Goal: Submit feedback/report problem: Submit feedback/report problem

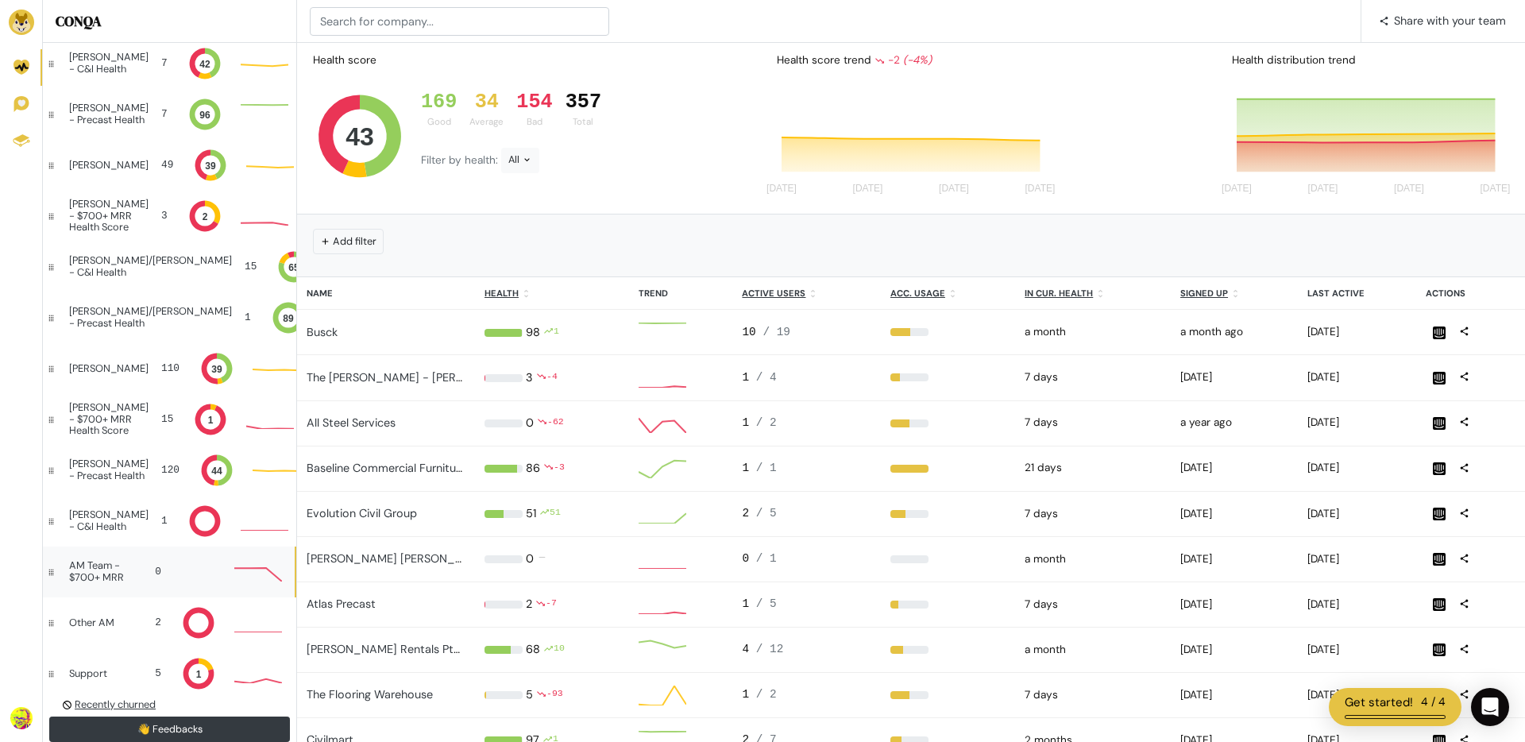
click at [95, 576] on div "AM Team - $700+ MRR" at bounding box center [101, 571] width 64 height 23
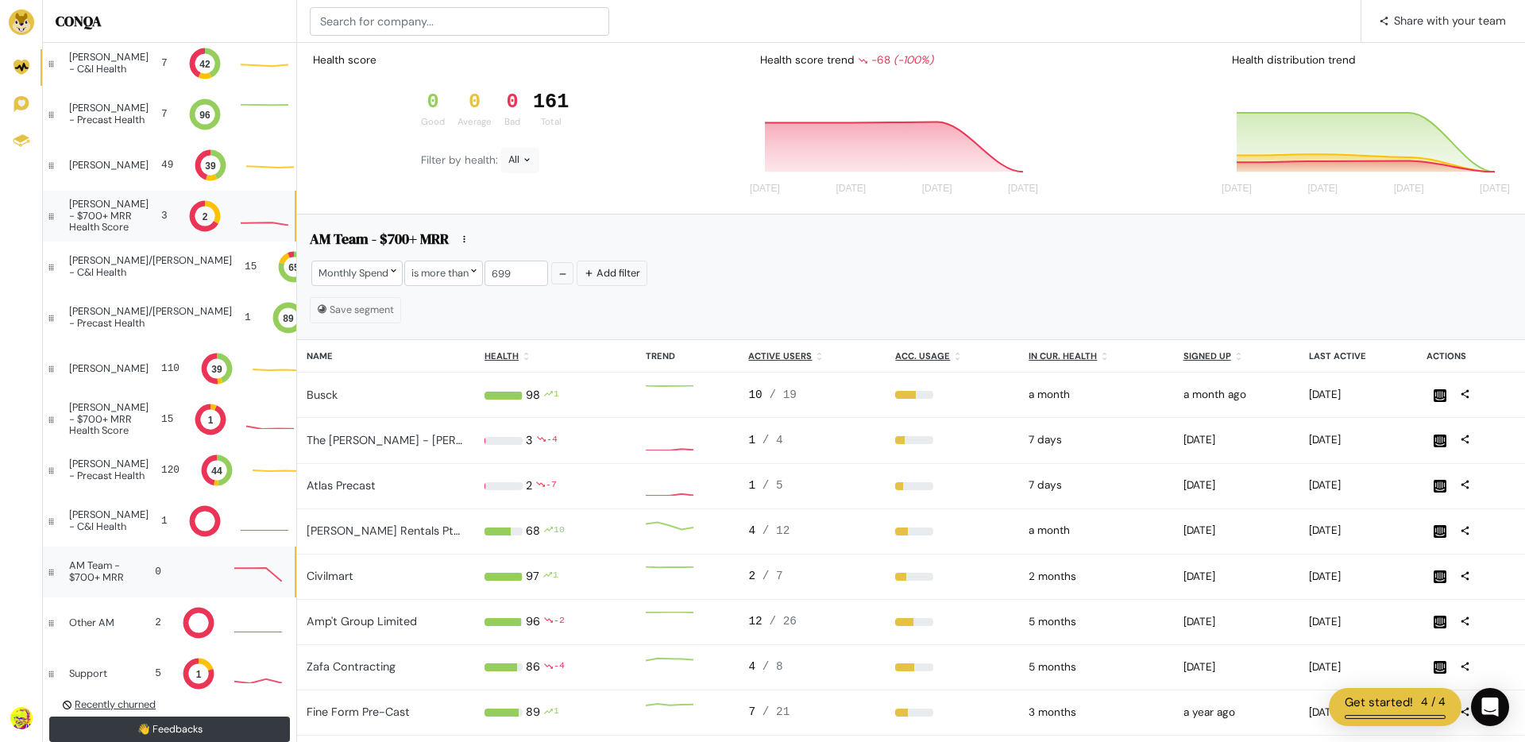
click at [120, 213] on div "[PERSON_NAME] - $700+ MRR Health Score" at bounding box center [108, 216] width 79 height 34
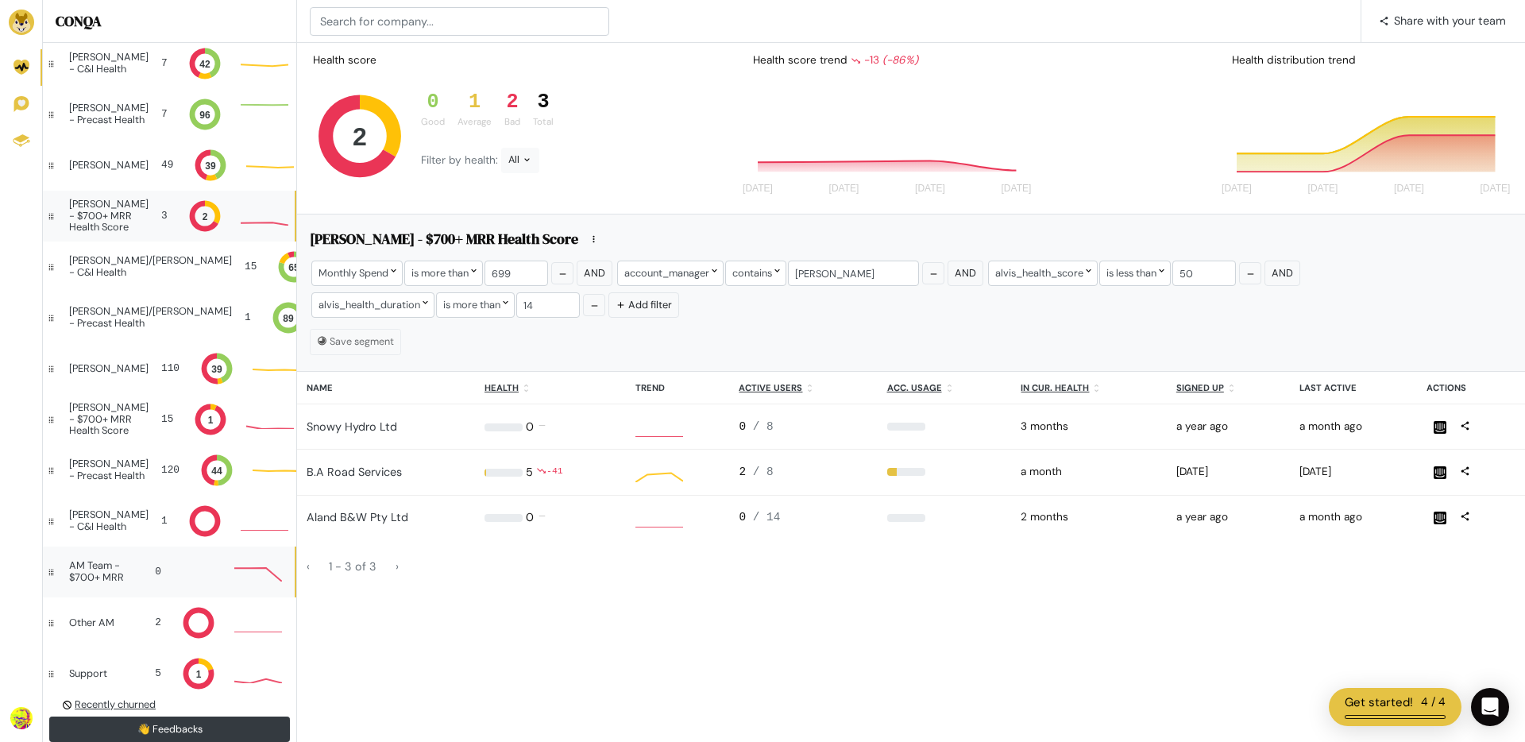
click at [106, 562] on div "AM Team - $700+ MRR" at bounding box center [101, 571] width 64 height 23
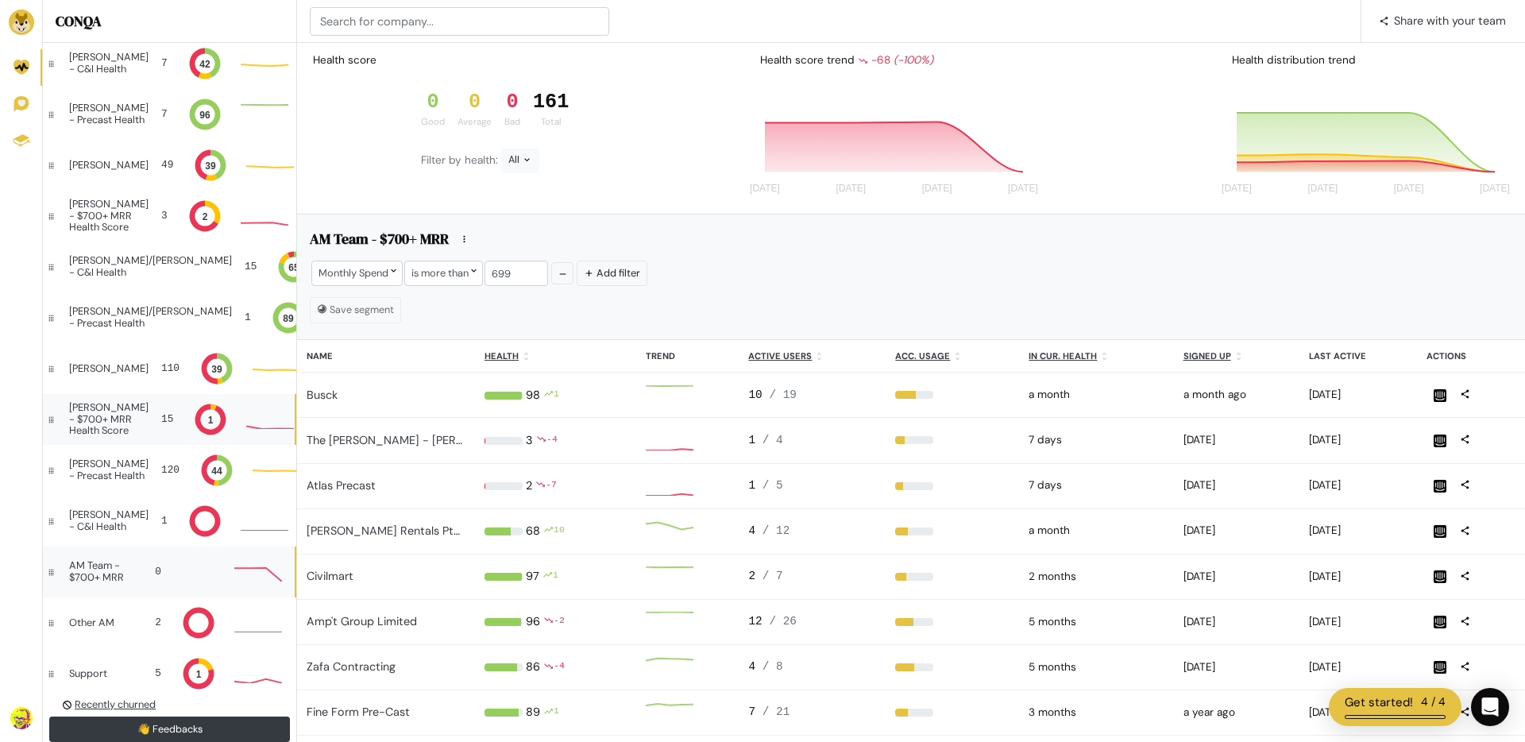
click at [83, 408] on div "[PERSON_NAME] - $700+ MRR Health Score" at bounding box center [108, 419] width 79 height 34
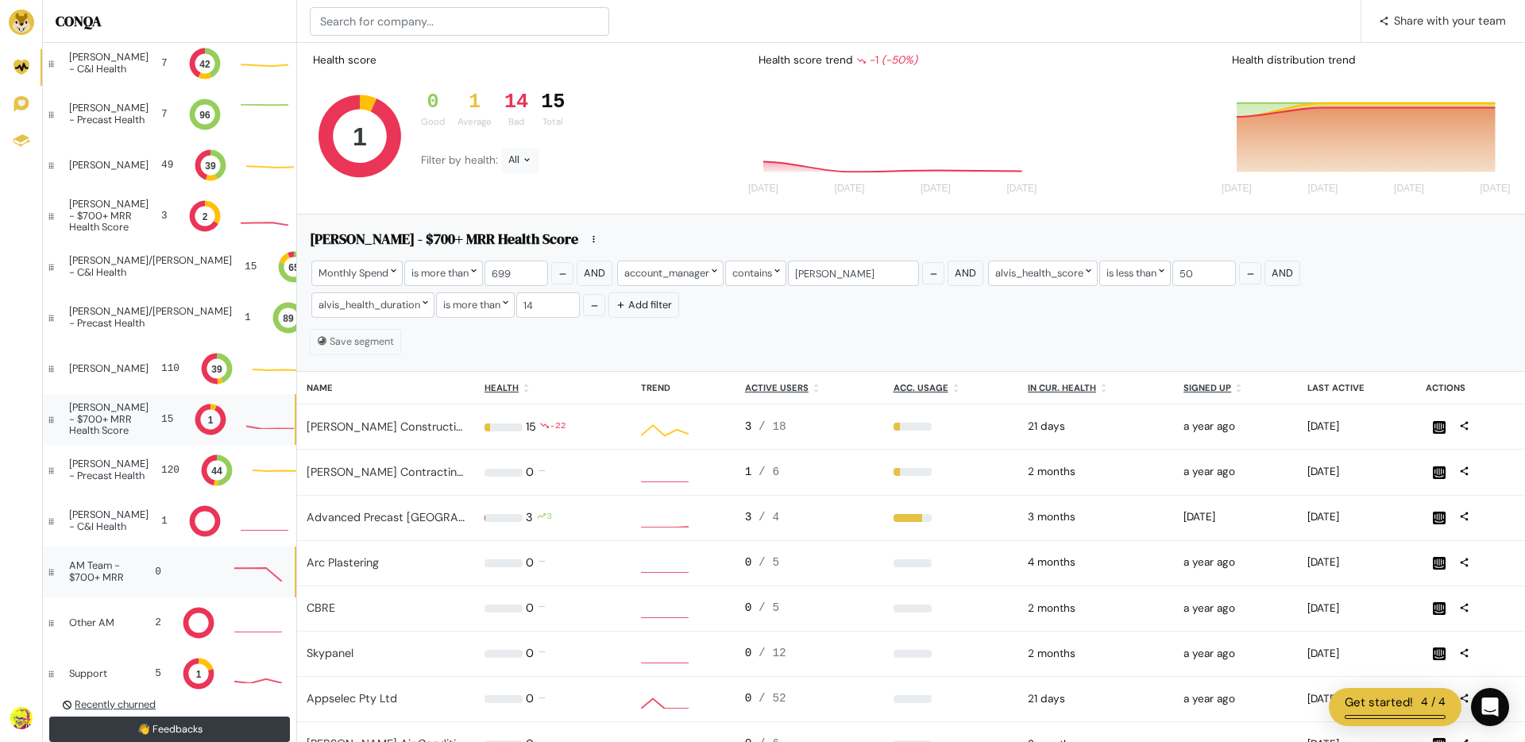
click at [93, 572] on div "AM Team - $700+ MRR" at bounding box center [101, 571] width 64 height 23
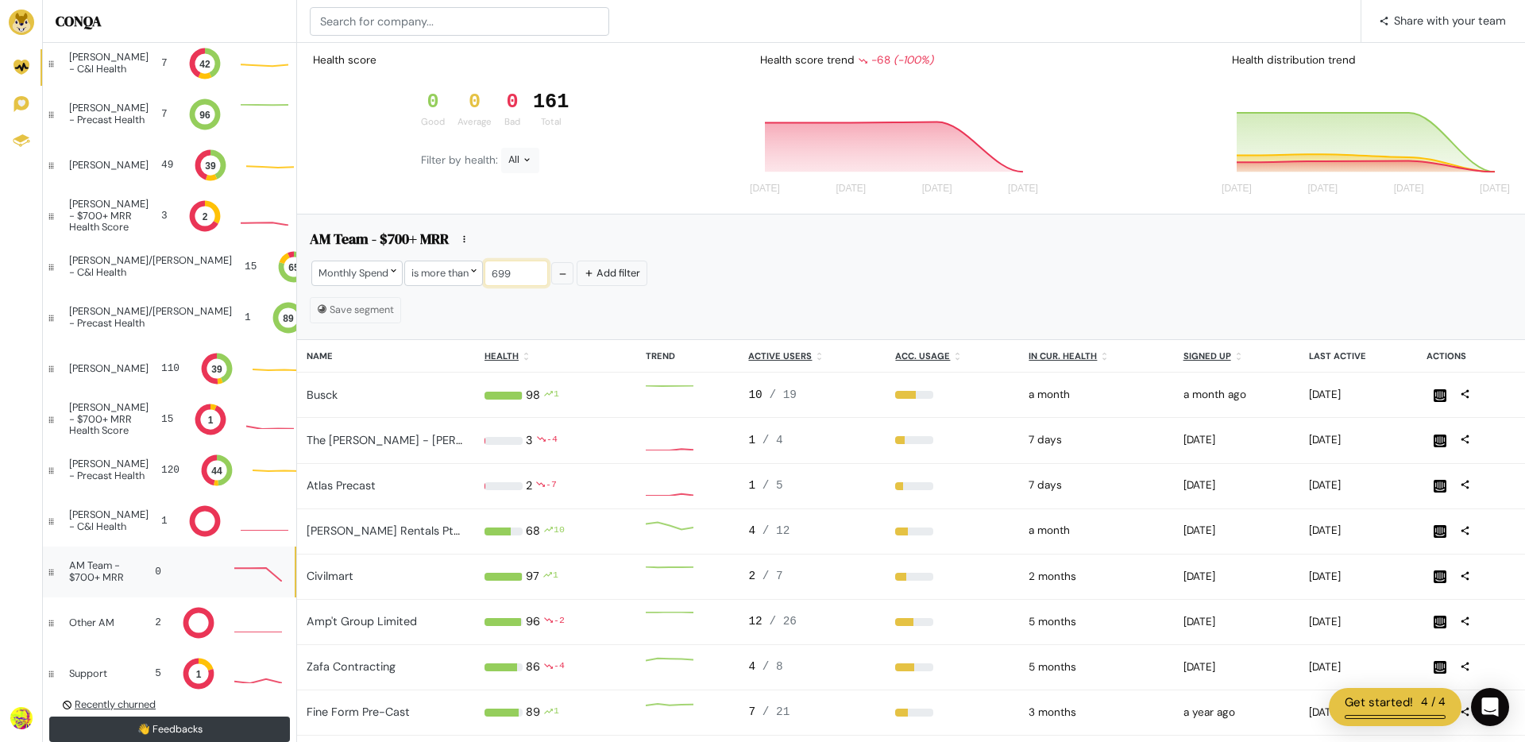
click at [497, 268] on input "699" at bounding box center [517, 273] width 64 height 25
type input "10"
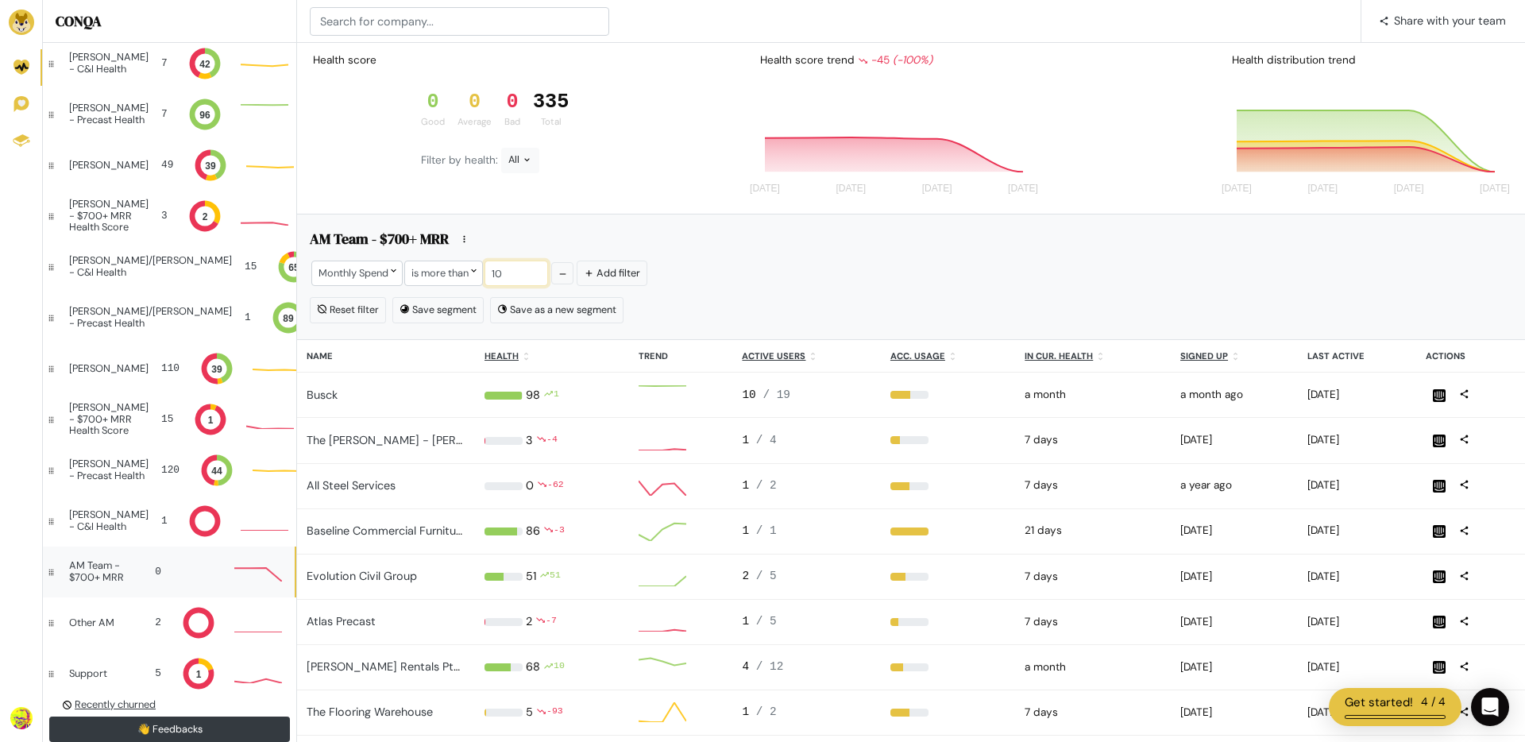
click at [521, 270] on input "10" at bounding box center [517, 273] width 64 height 25
type input "1"
type input "699"
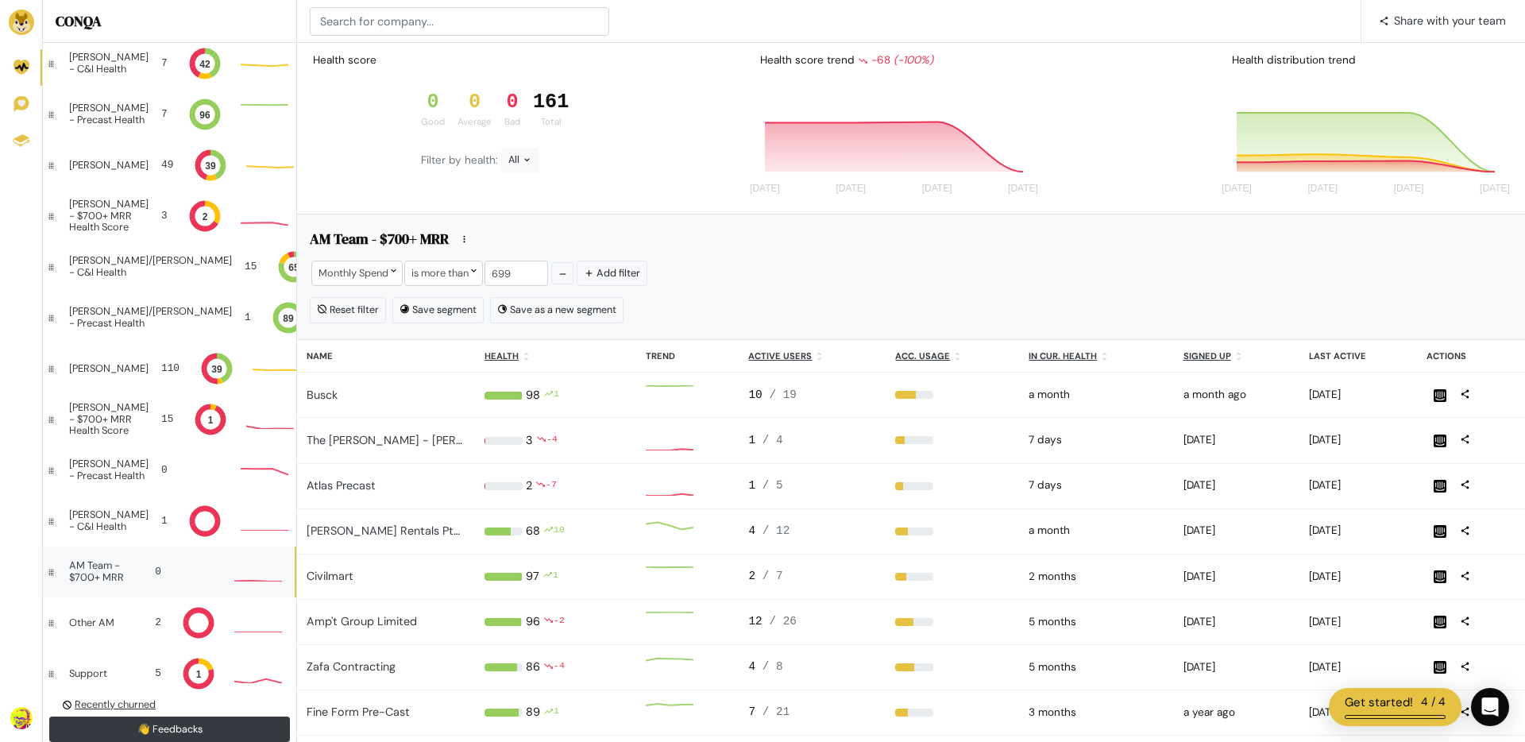
scroll to position [1, 1]
click at [105, 438] on div "[PERSON_NAME] - $700+ MRR Health Score 15 1 0" at bounding box center [169, 419] width 252 height 51
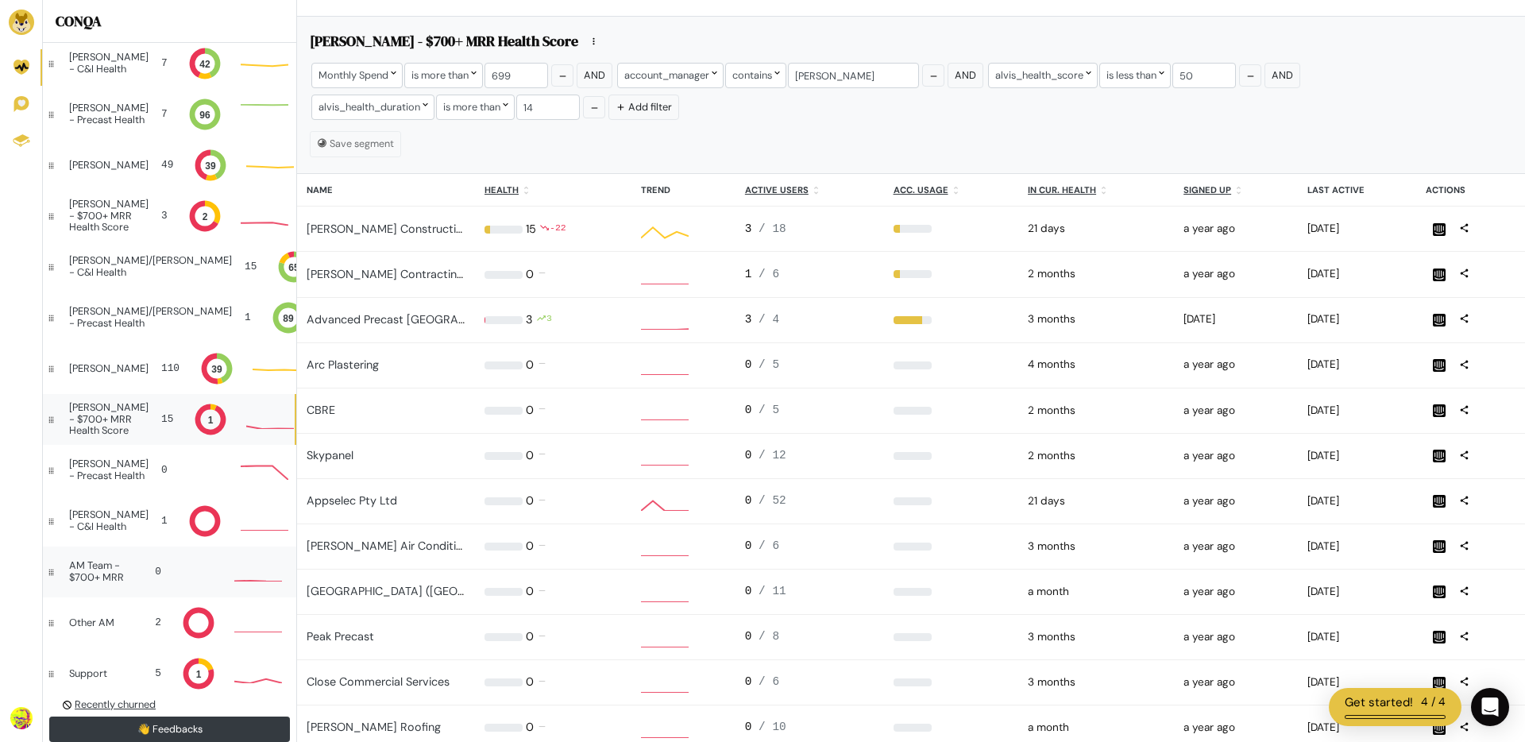
scroll to position [1, 1]
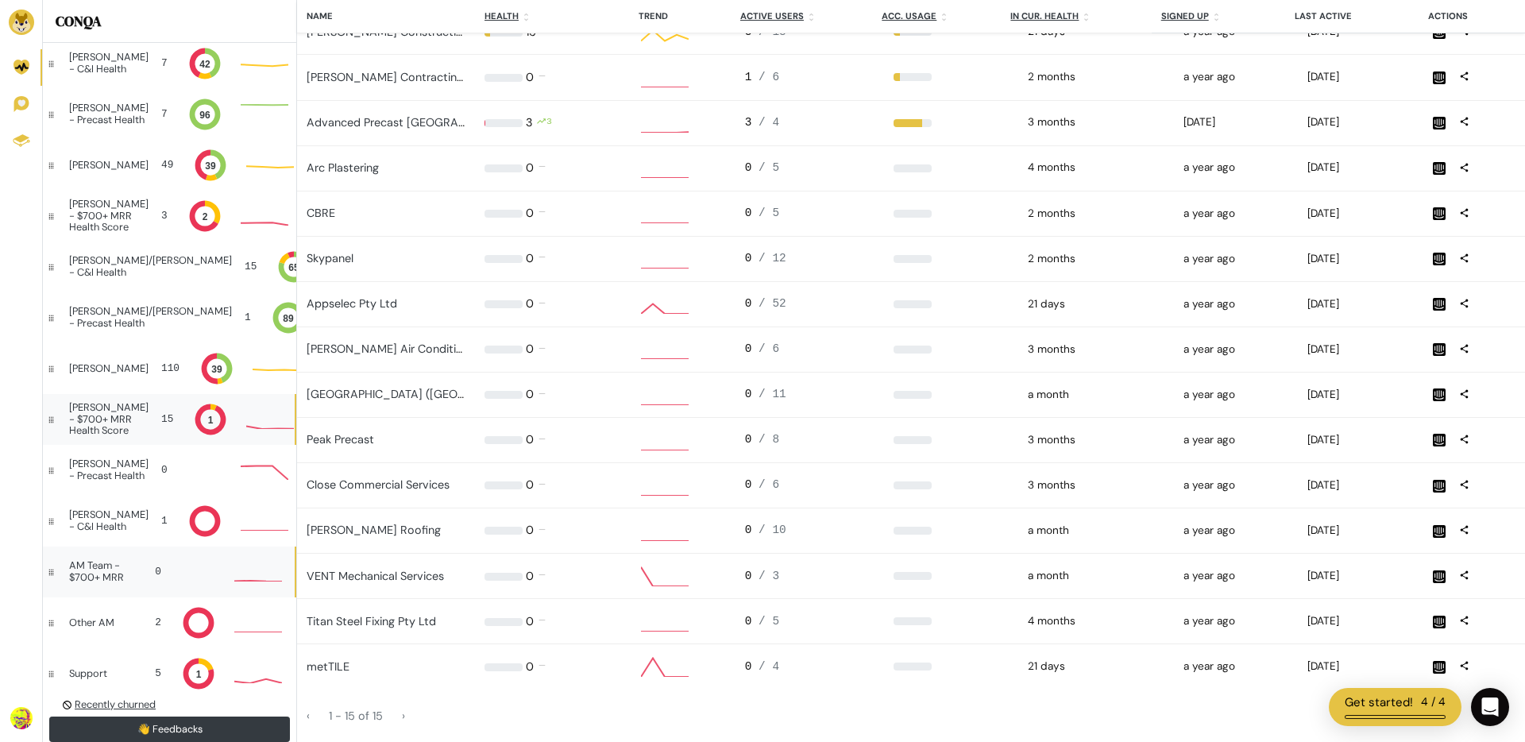
click at [85, 560] on div "AM Team - $700+ MRR" at bounding box center [101, 571] width 64 height 23
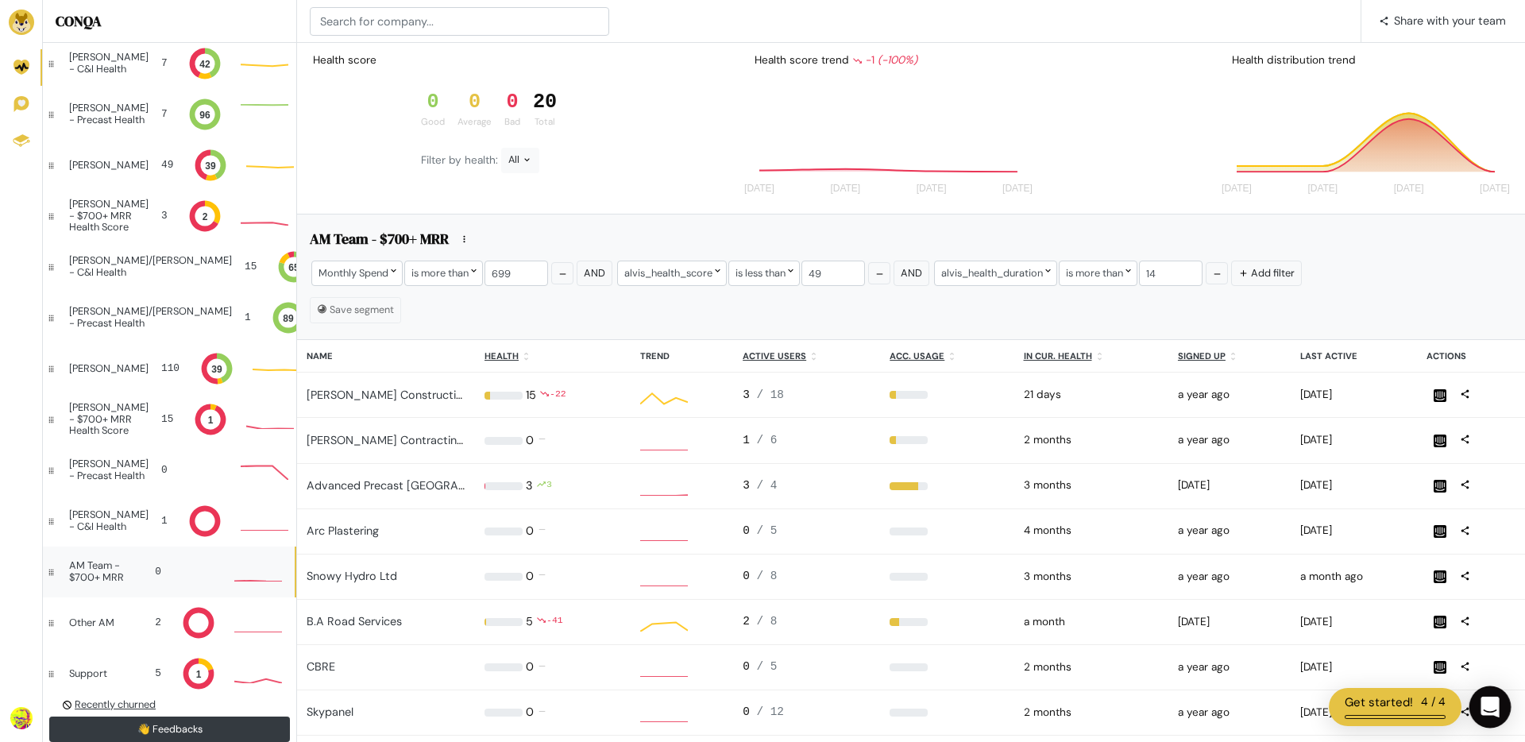
click at [1495, 694] on div "Open Intercom Messenger" at bounding box center [1491, 707] width 42 height 42
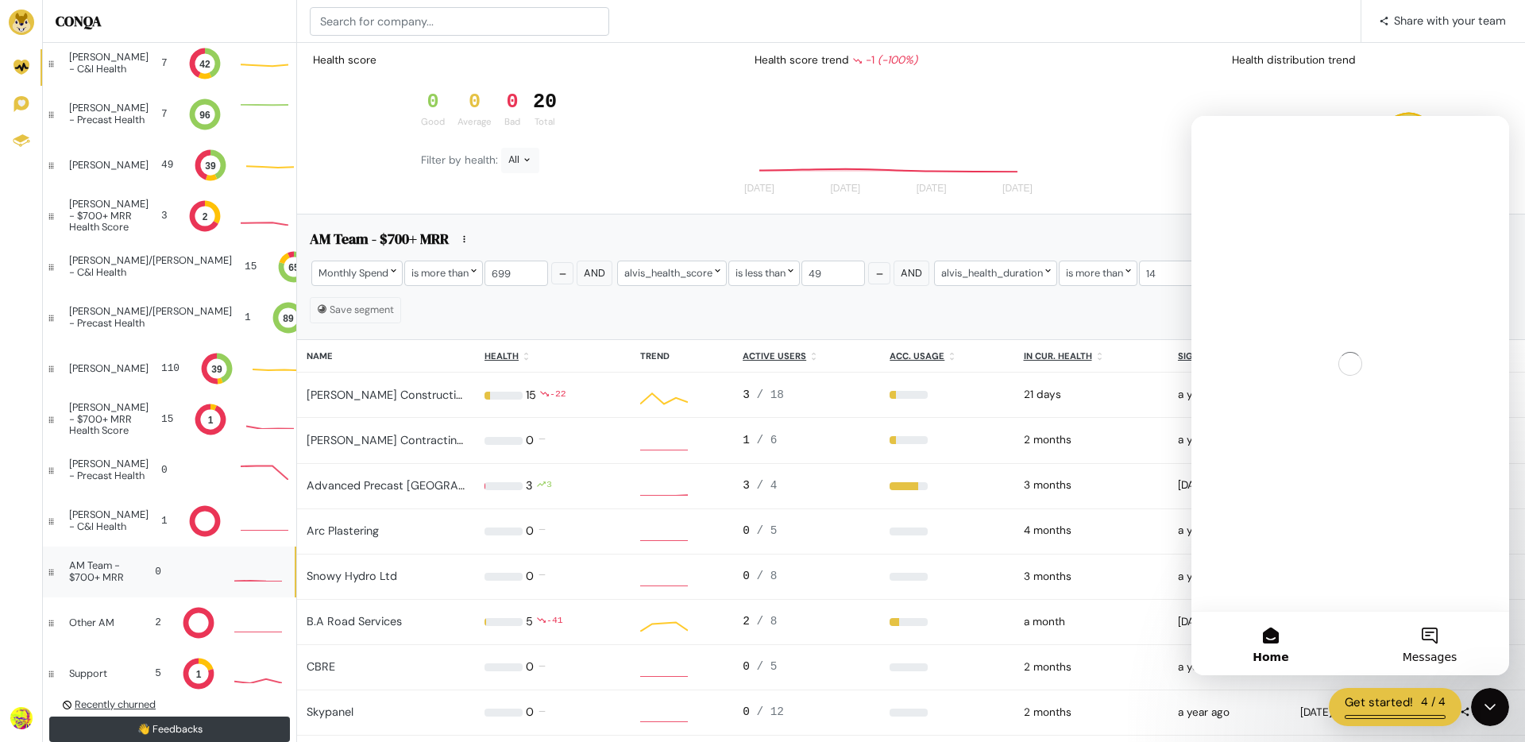
click at [1439, 630] on button "Messages" at bounding box center [1429, 644] width 159 height 64
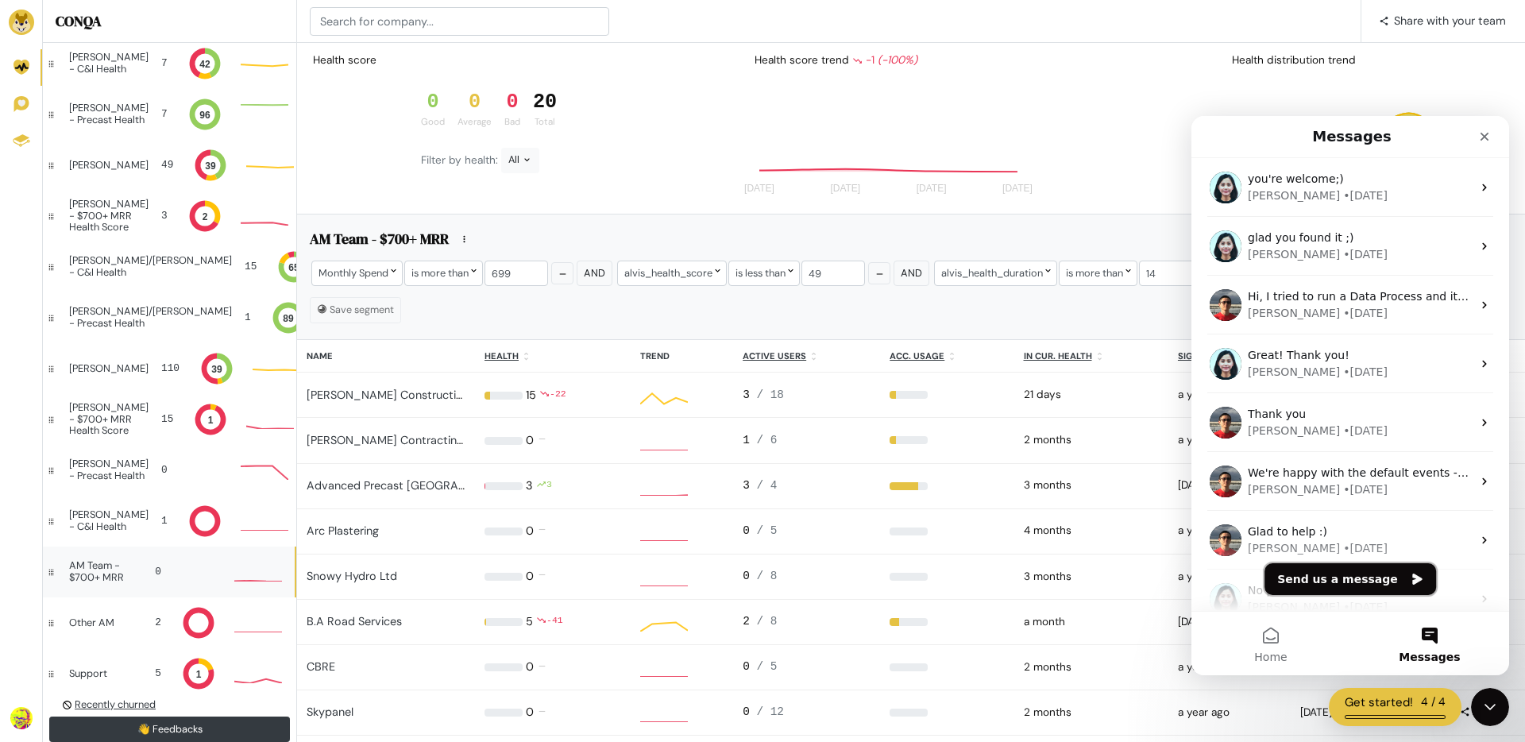
click at [1331, 581] on button "Send us a message" at bounding box center [1351, 579] width 172 height 32
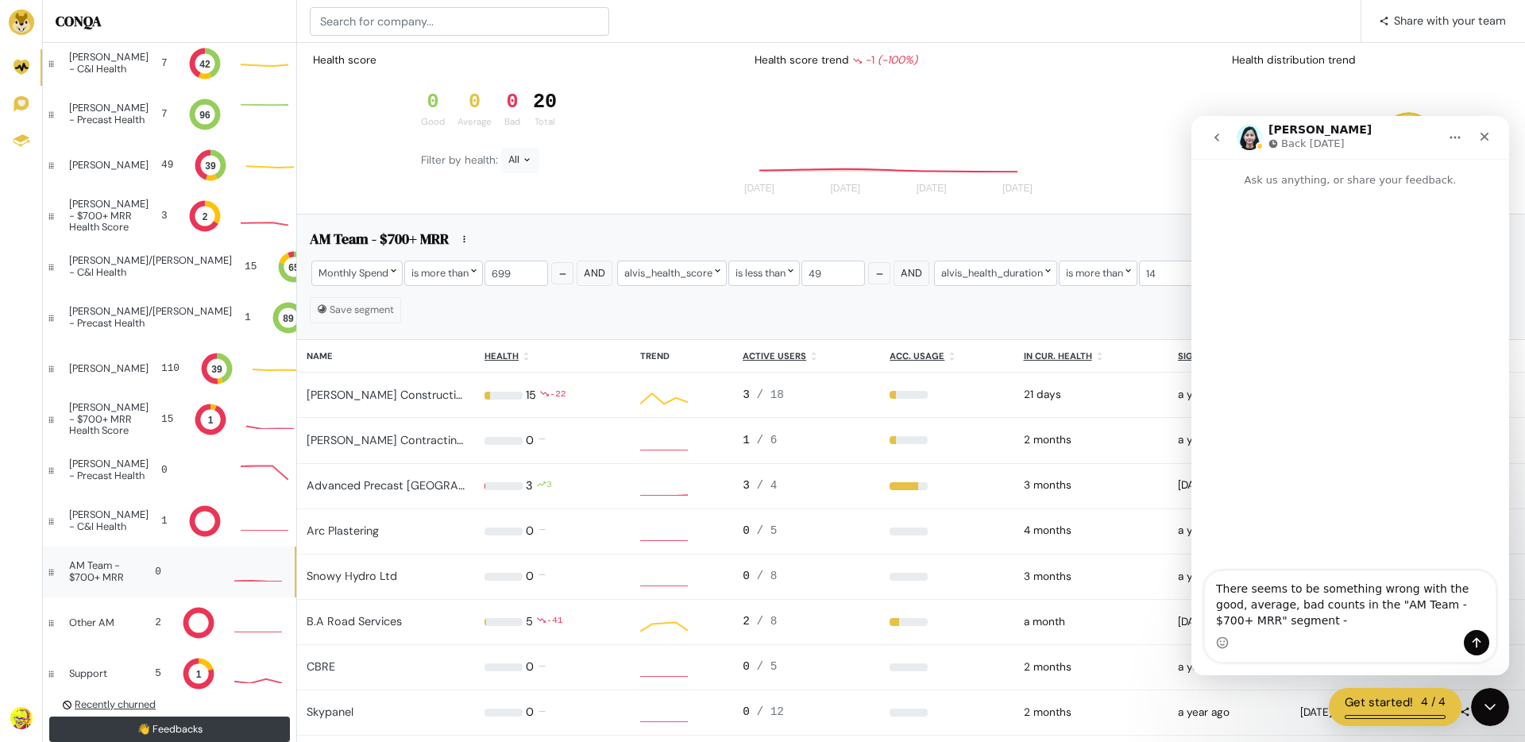
type textarea "There seems to be something wrong with the good, average, bad counts in the "AM…"
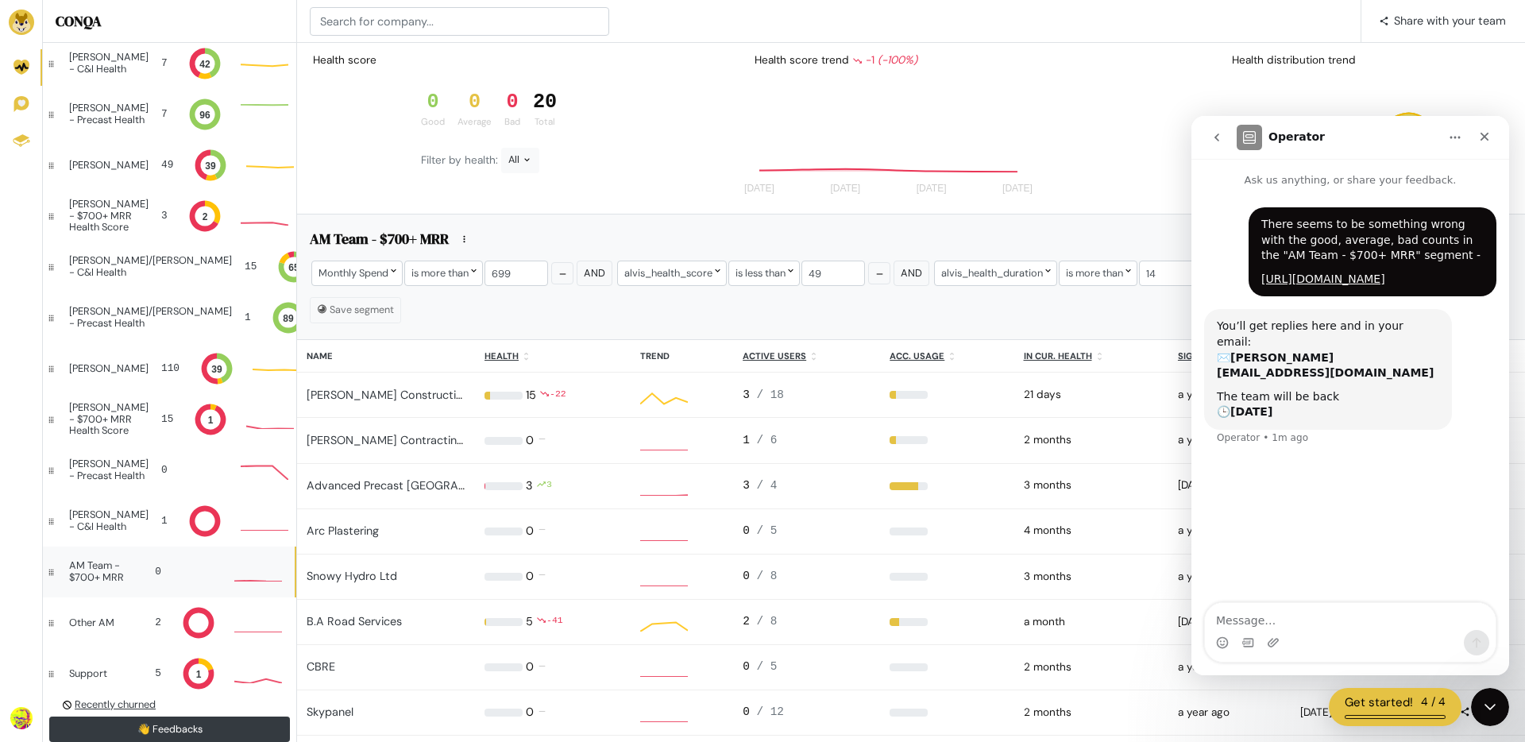
click at [86, 571] on div "AM Team - $700+ MRR" at bounding box center [101, 571] width 64 height 23
click at [92, 531] on div "[PERSON_NAME] - C&I Health" at bounding box center [108, 520] width 79 height 23
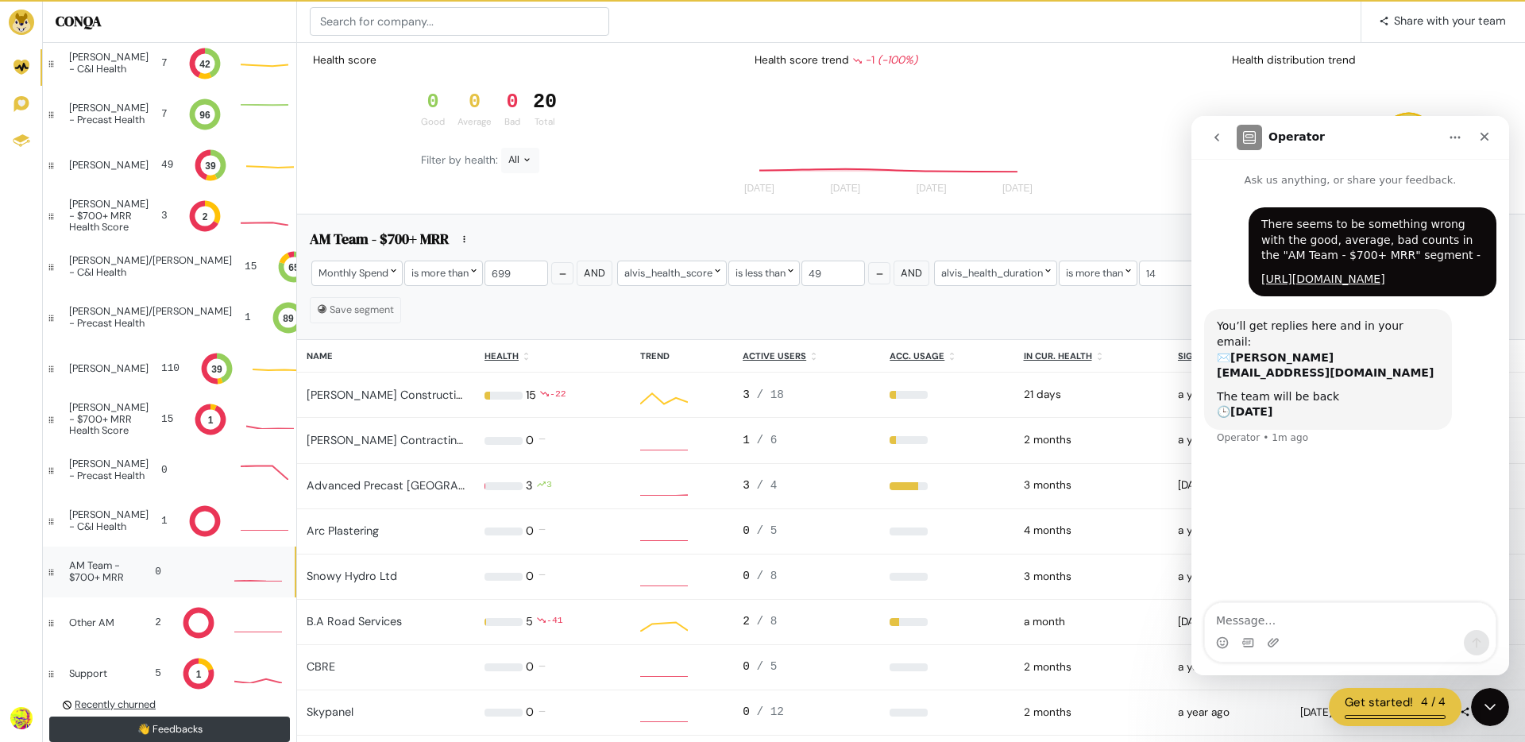
click at [92, 567] on div "AM Team - $700+ MRR" at bounding box center [101, 571] width 64 height 23
